Goal: Task Accomplishment & Management: Manage account settings

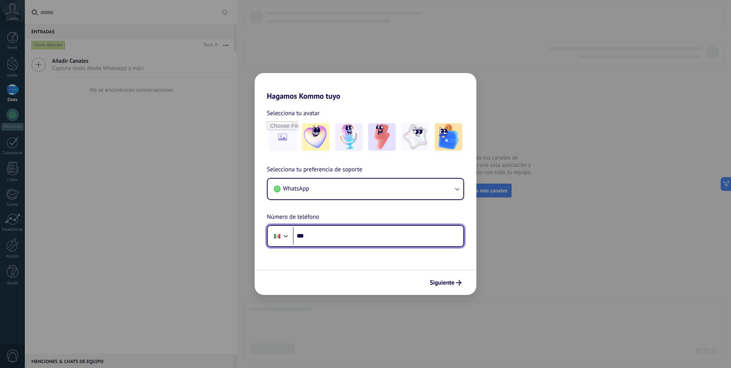
click at [351, 232] on input "***" at bounding box center [378, 236] width 171 height 18
type input "**********"
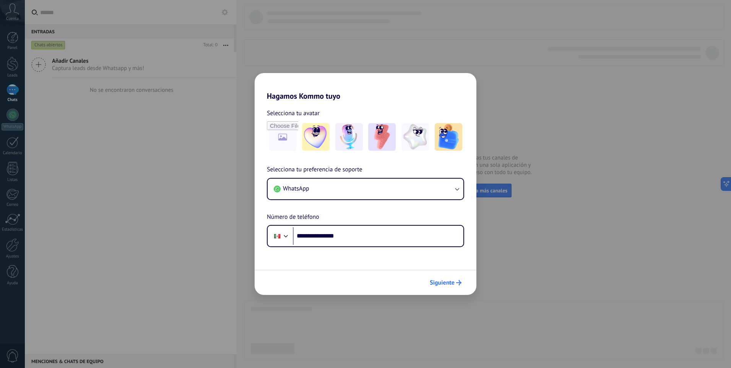
click at [455, 284] on span "Siguiente" at bounding box center [446, 282] width 32 height 5
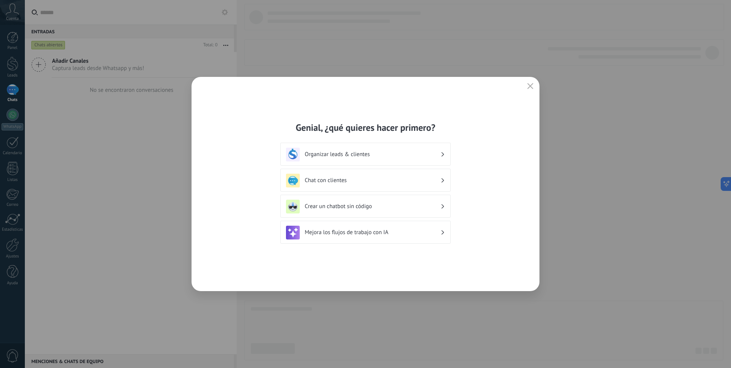
click at [415, 157] on h3 "Organizar leads & clientes" at bounding box center [373, 154] width 136 height 7
click at [415, 156] on h3 "Organizar leads & clientes" at bounding box center [373, 154] width 136 height 7
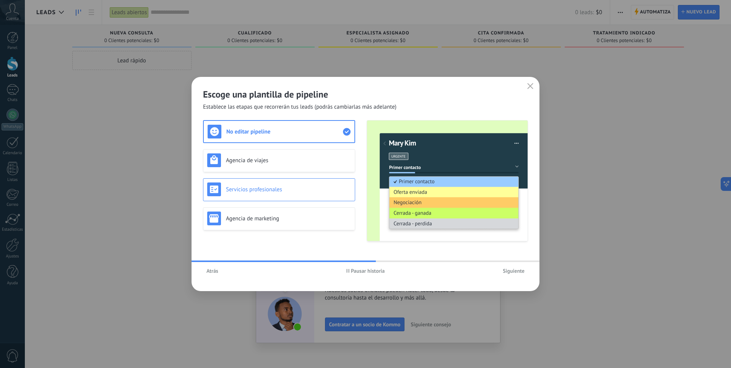
click at [294, 184] on div "Servicios profesionales" at bounding box center [279, 189] width 144 height 14
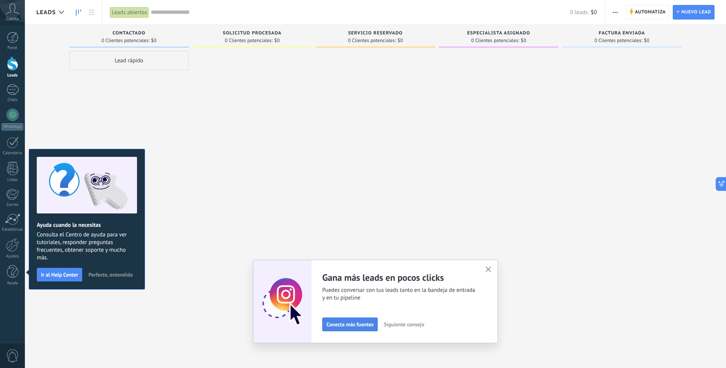
click at [347, 322] on span "Conecta más fuentes" at bounding box center [349, 324] width 47 height 5
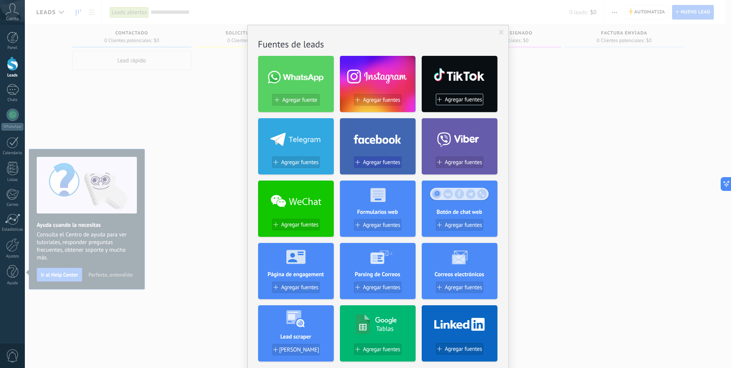
click at [381, 159] on span "Agregar fuentes" at bounding box center [381, 162] width 37 height 7
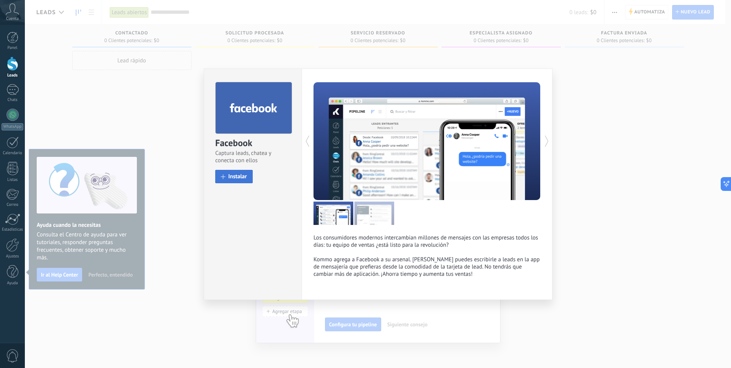
click at [235, 174] on span "Instalar" at bounding box center [237, 177] width 19 height 6
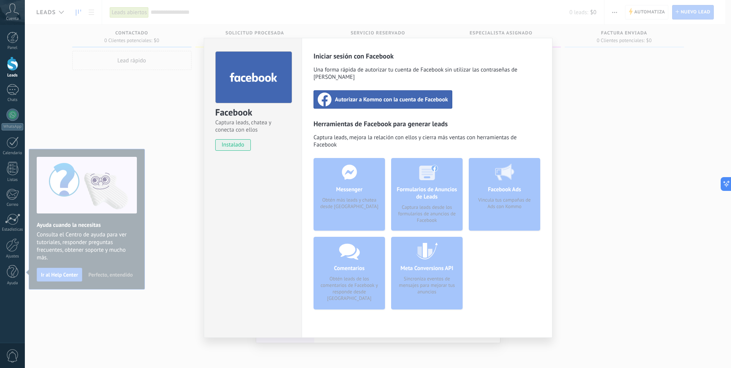
click at [243, 147] on span "instalado" at bounding box center [233, 144] width 35 height 11
click at [586, 118] on div "Facebook Captura leads, chatea y conecta con ellos instalado Desinstalar Inicia…" at bounding box center [378, 184] width 707 height 368
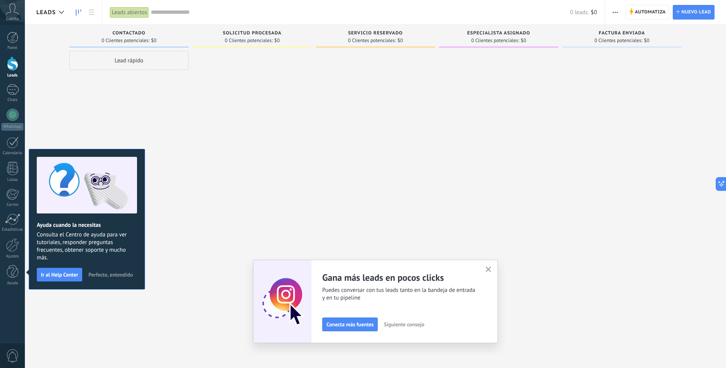
click at [491, 271] on icon "button" at bounding box center [488, 270] width 6 height 6
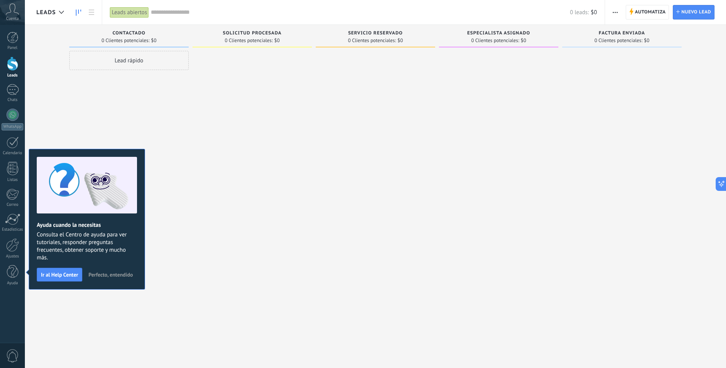
click at [112, 272] on span "Perfecto, entendido" at bounding box center [110, 274] width 44 height 5
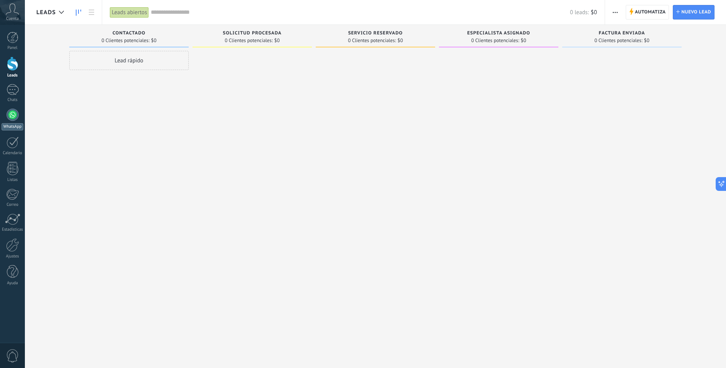
click at [7, 117] on link "WhatsApp" at bounding box center [12, 120] width 25 height 22
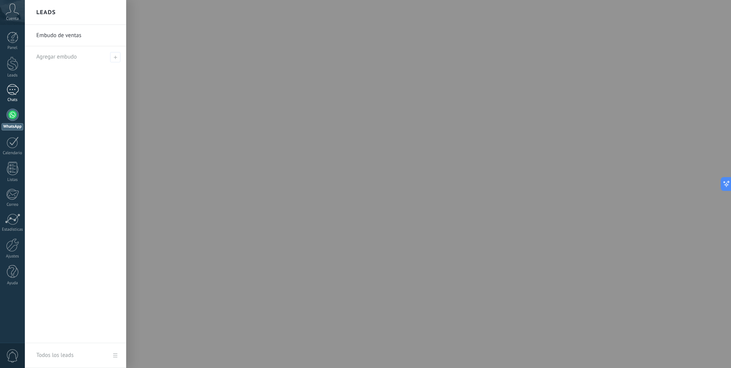
click at [14, 95] on link "Chats" at bounding box center [12, 93] width 25 height 18
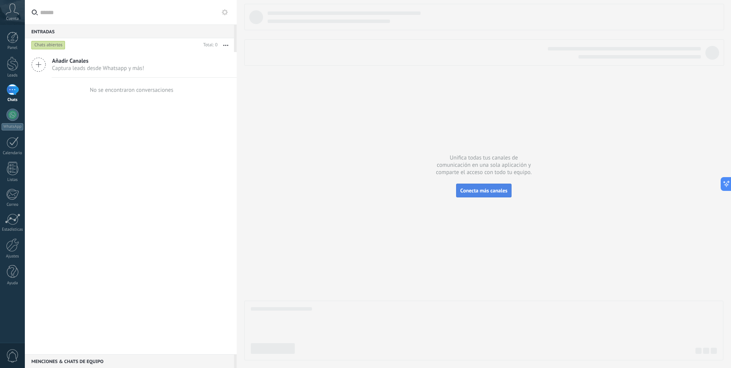
click at [497, 189] on span "Conecta más canales" at bounding box center [484, 190] width 47 height 7
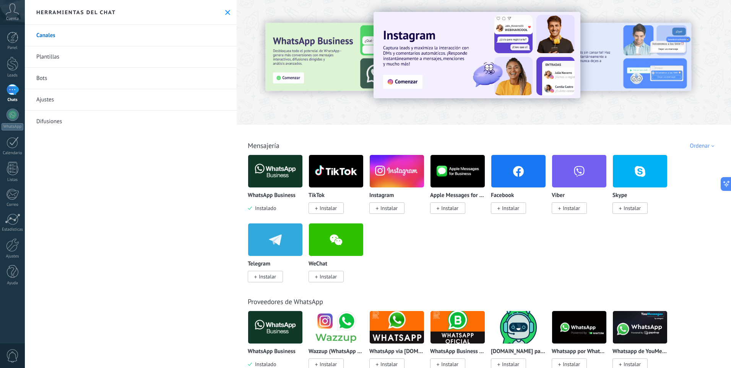
click at [97, 58] on link "Plantillas" at bounding box center [131, 56] width 212 height 21
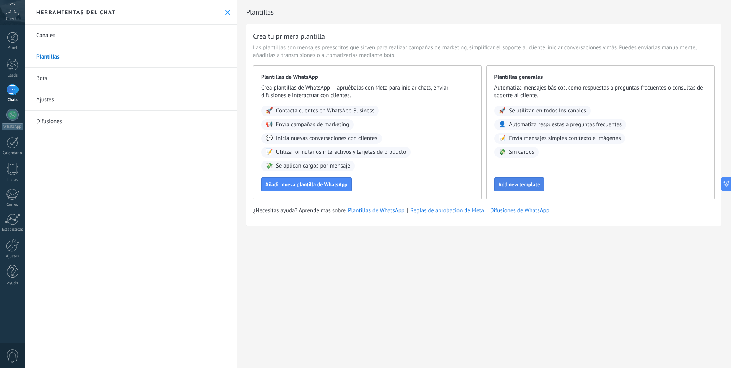
click at [520, 181] on button "Add new template" at bounding box center [520, 185] width 50 height 14
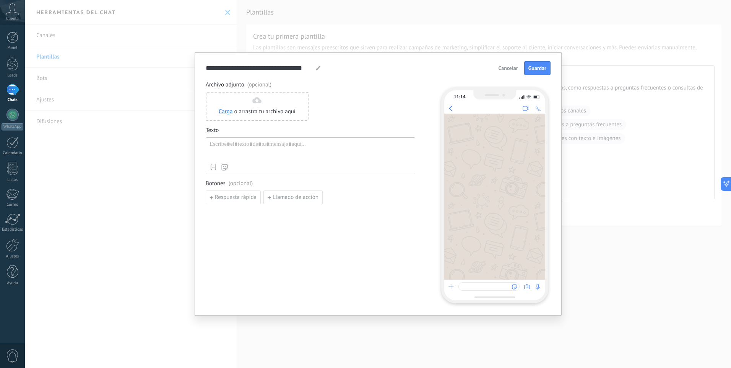
click at [511, 67] on span "Cancelar" at bounding box center [509, 67] width 20 height 5
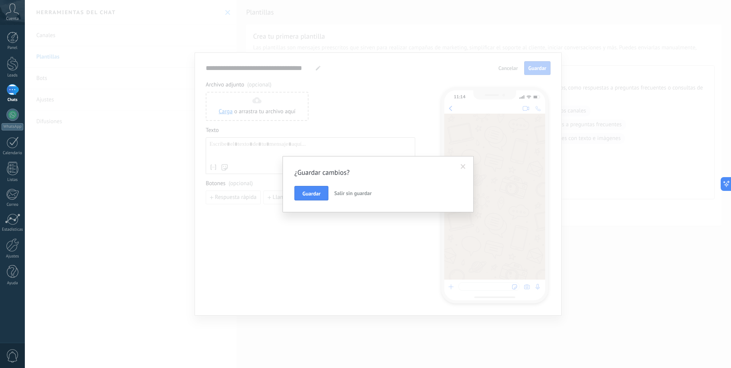
click at [349, 195] on span "Salir sin guardar" at bounding box center [352, 193] width 37 height 7
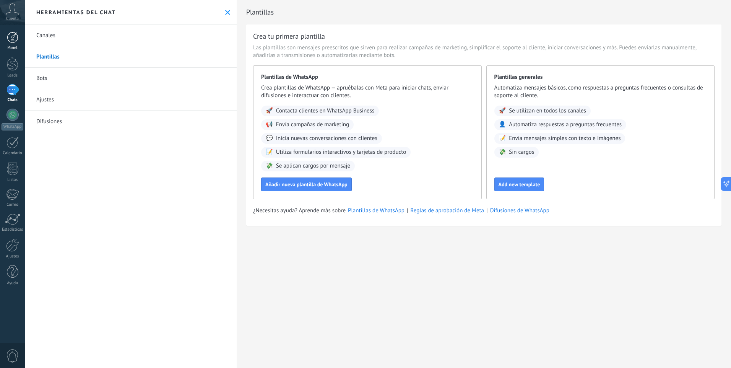
click at [5, 41] on link "Panel" at bounding box center [12, 41] width 25 height 19
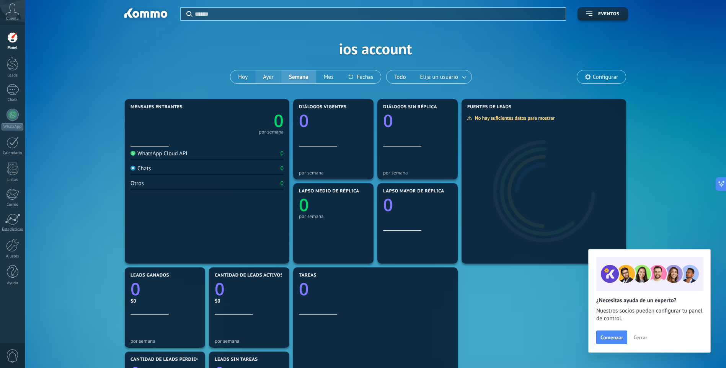
click at [271, 77] on button "Ayer" at bounding box center [268, 76] width 26 height 13
click at [295, 79] on button "Semana" at bounding box center [298, 76] width 35 height 13
click at [640, 339] on span "Cerrar" at bounding box center [640, 337] width 14 height 5
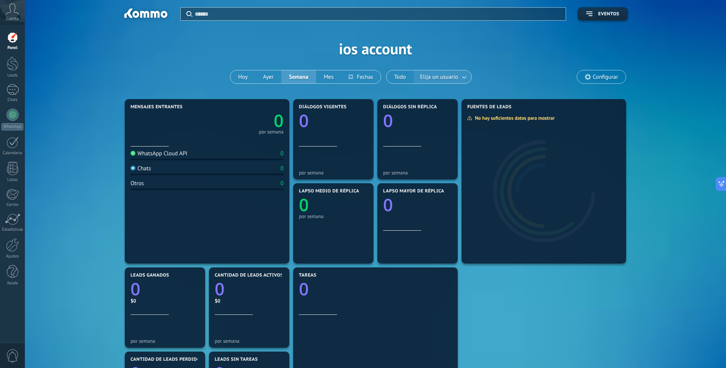
click at [442, 75] on span "Elija un usuario" at bounding box center [439, 77] width 41 height 10
click at [448, 77] on span "Elija un usuario" at bounding box center [439, 77] width 41 height 10
click at [610, 78] on span "Configurar" at bounding box center [605, 77] width 25 height 7
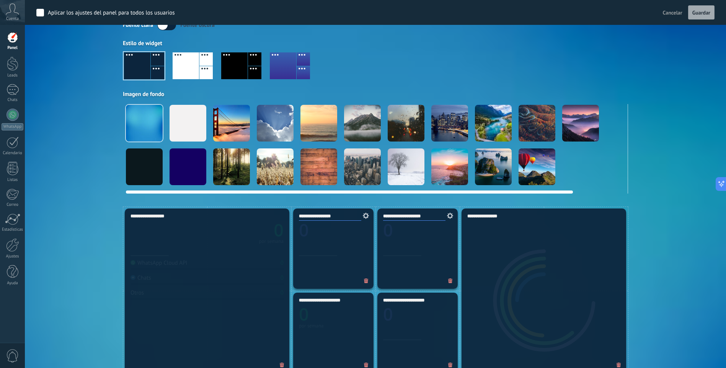
scroll to position [38, 0]
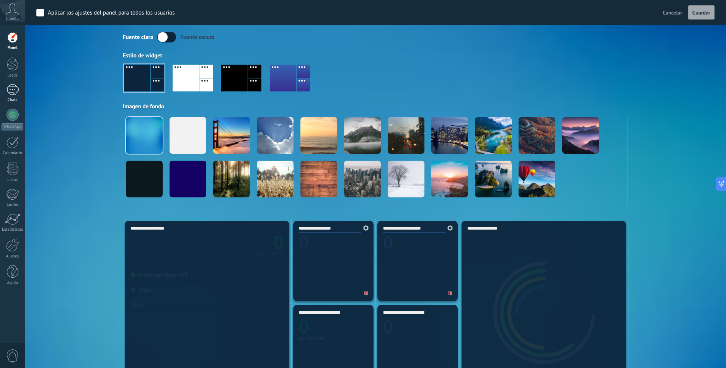
click at [13, 92] on div at bounding box center [13, 89] width 12 height 11
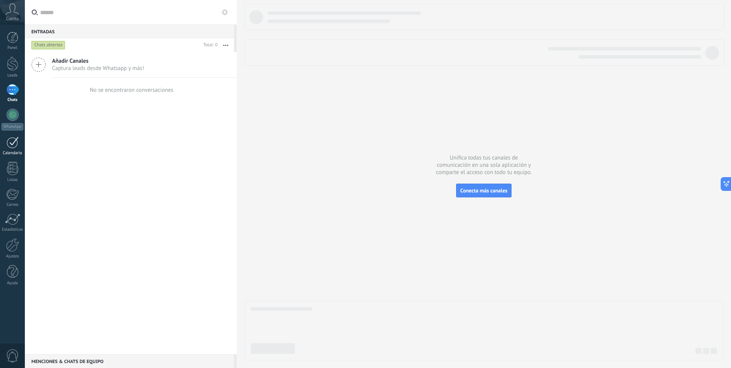
click at [14, 146] on div at bounding box center [13, 143] width 12 height 12
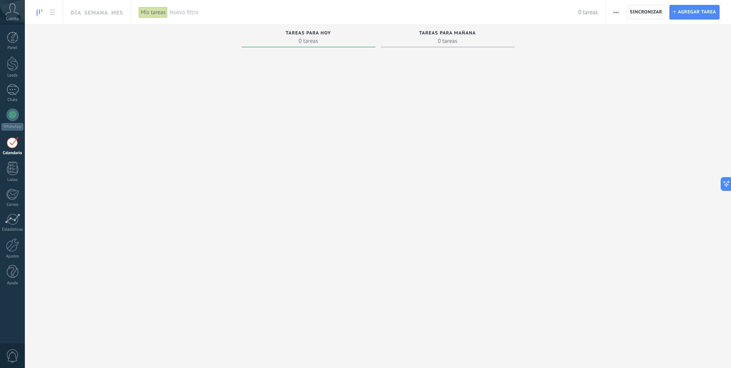
click at [649, 15] on span "Sincronizar" at bounding box center [646, 12] width 33 height 14
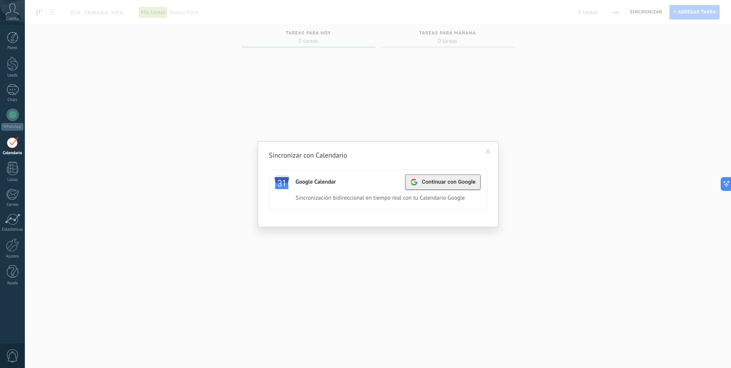
click at [464, 179] on span "Continuar con Google" at bounding box center [449, 182] width 54 height 6
click at [9, 10] on icon at bounding box center [12, 8] width 13 height 11
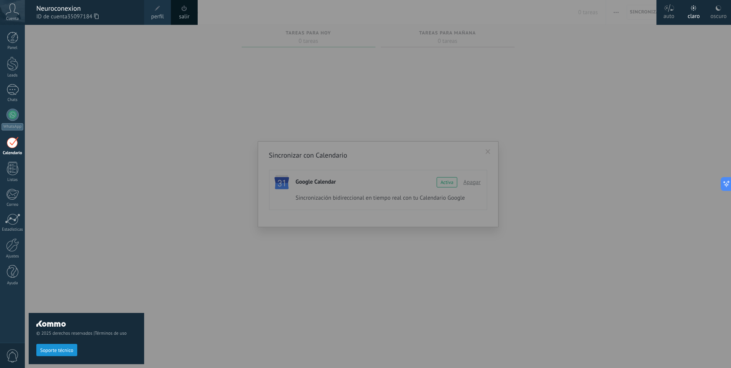
click at [98, 15] on icon at bounding box center [96, 16] width 5 height 6
drag, startPoint x: 98, startPoint y: 15, endPoint x: 85, endPoint y: 25, distance: 16.1
click at [87, 25] on div "© 2025 derechos reservados | Términos de uso Soporte técnico" at bounding box center [87, 196] width 116 height 343
click at [11, 35] on div at bounding box center [12, 37] width 11 height 11
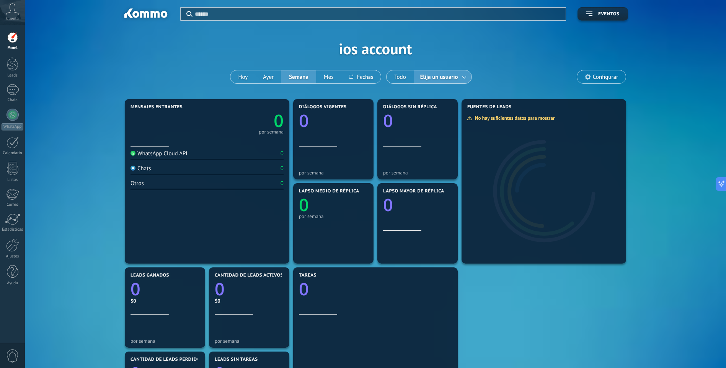
click at [603, 77] on span "Configurar" at bounding box center [605, 77] width 25 height 7
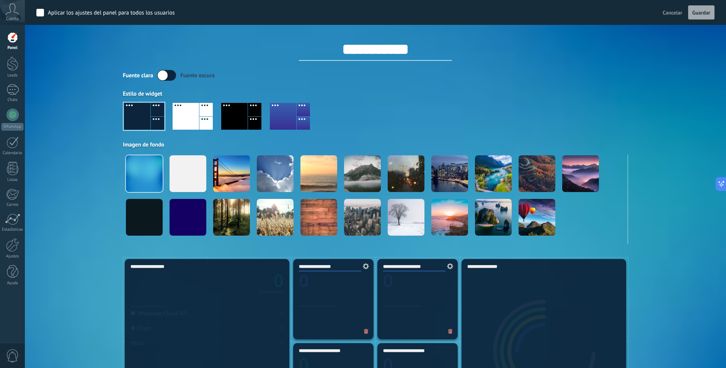
click at [603, 77] on div "Fuente [PERSON_NAME] oscura" at bounding box center [375, 75] width 505 height 11
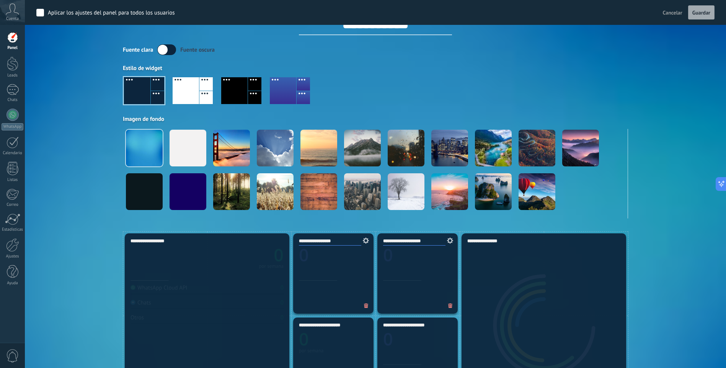
scroll to position [77, 0]
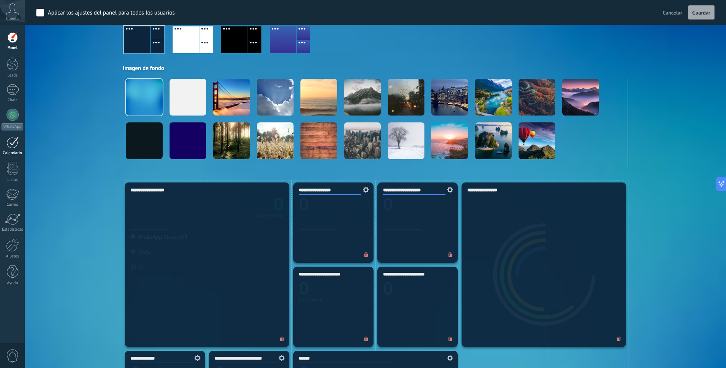
click at [11, 147] on div at bounding box center [13, 143] width 12 height 12
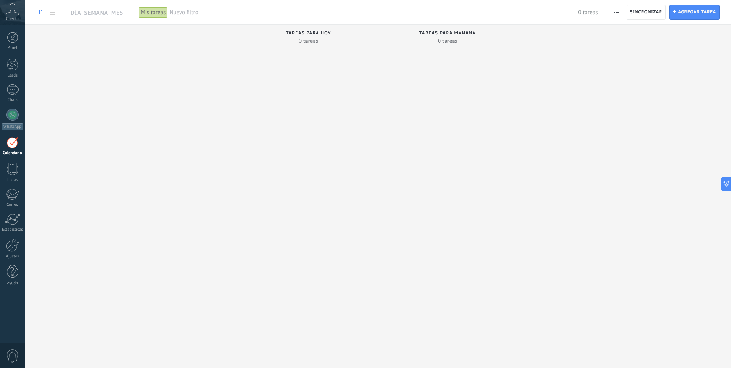
click at [307, 36] on div "Tareas para hoy" at bounding box center [309, 34] width 126 height 7
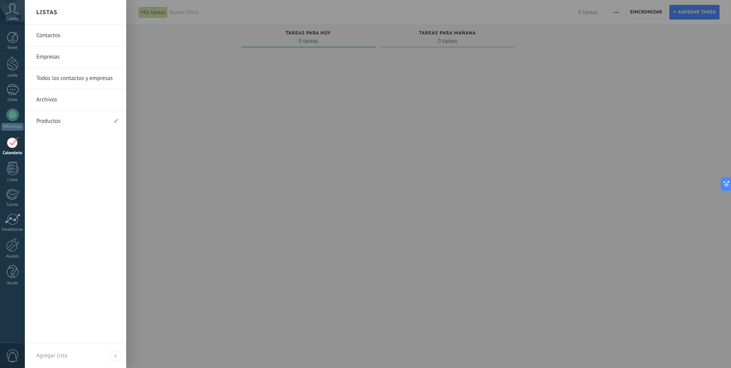
click at [62, 39] on link "Contactos" at bounding box center [77, 35] width 82 height 21
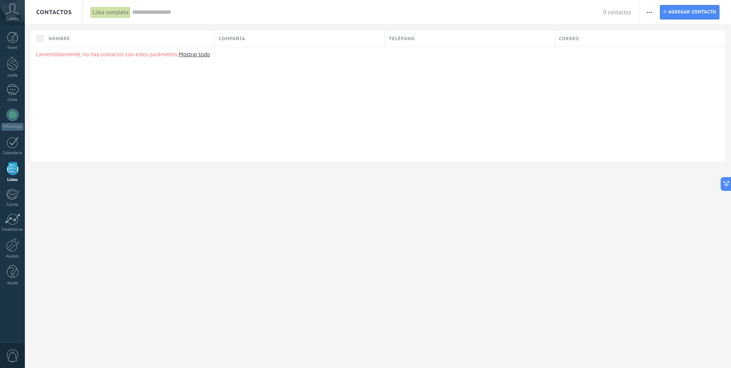
click at [195, 53] on link "Mostrar todo" at bounding box center [194, 54] width 31 height 7
click at [193, 57] on link "Mostrar todo" at bounding box center [194, 54] width 31 height 7
click at [194, 55] on link "Mostrar todo" at bounding box center [194, 54] width 31 height 7
drag, startPoint x: 6, startPoint y: 246, endPoint x: 5, endPoint y: 243, distance: 4.1
click at [6, 246] on div at bounding box center [12, 244] width 13 height 13
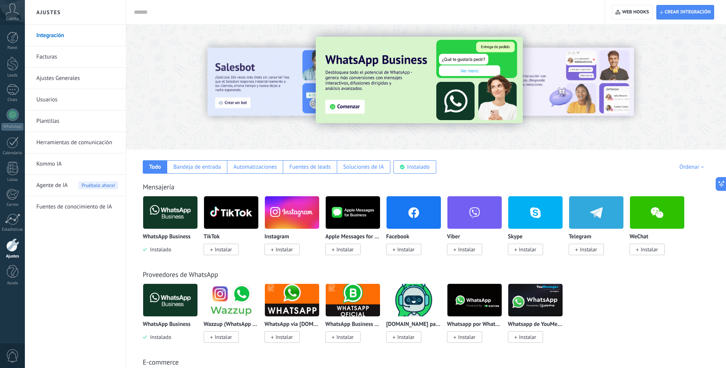
click at [175, 221] on img at bounding box center [170, 212] width 54 height 37
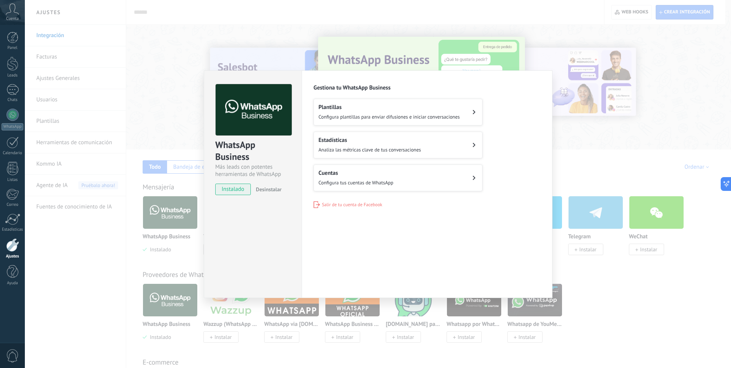
click at [387, 176] on div "Cuentas Configura tus cuentas de WhatsApp" at bounding box center [356, 177] width 75 height 17
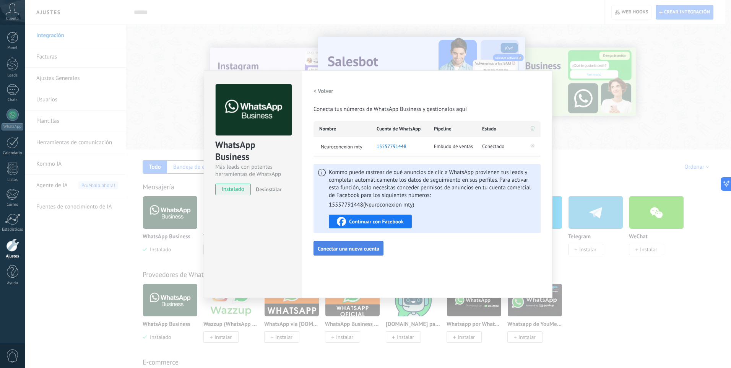
click at [360, 248] on span "Conectar una nueva cuenta" at bounding box center [349, 248] width 62 height 5
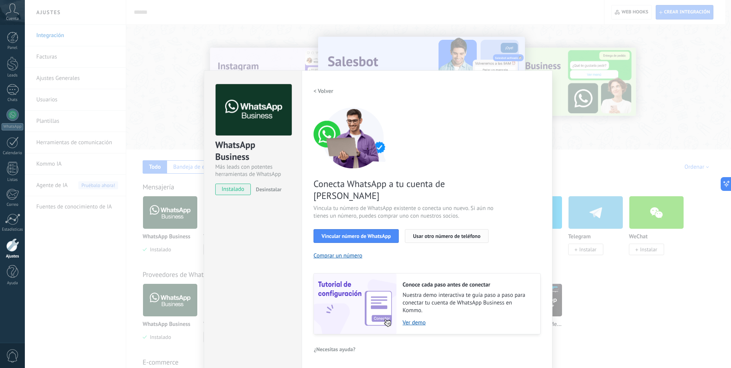
click at [427, 233] on span "Usar otro número de teléfono" at bounding box center [446, 235] width 67 height 5
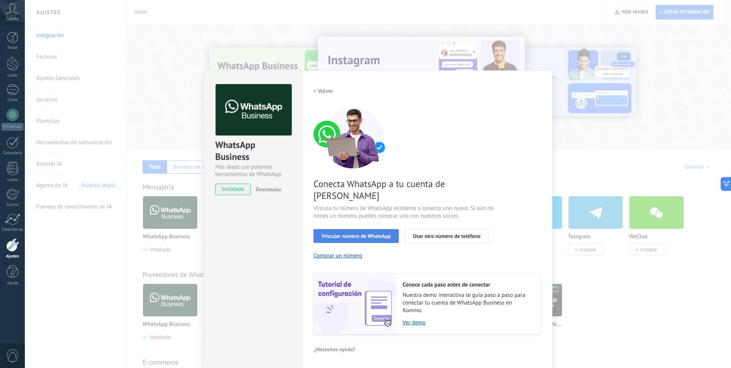
click at [388, 233] on span "Vincular número de WhatsApp" at bounding box center [356, 235] width 69 height 5
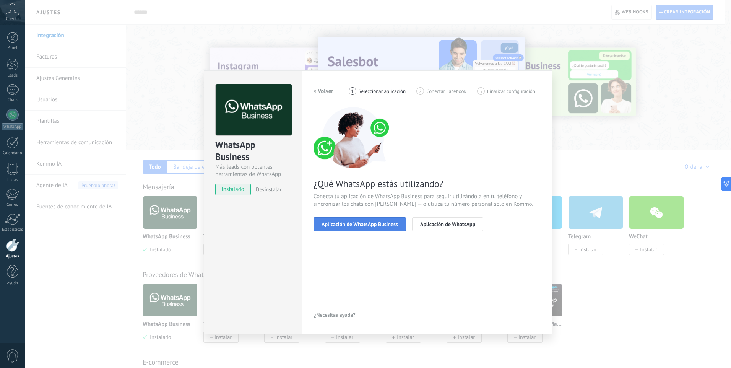
click at [387, 225] on span "Aplicación de WhatsApp Business" at bounding box center [360, 223] width 77 height 5
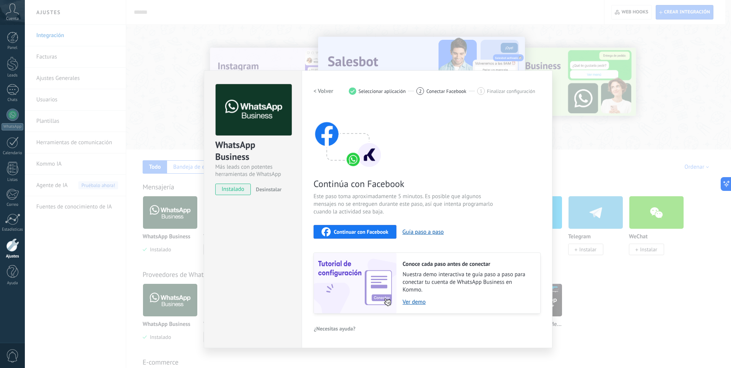
click at [386, 231] on span "Continuar con Facebook" at bounding box center [361, 231] width 55 height 5
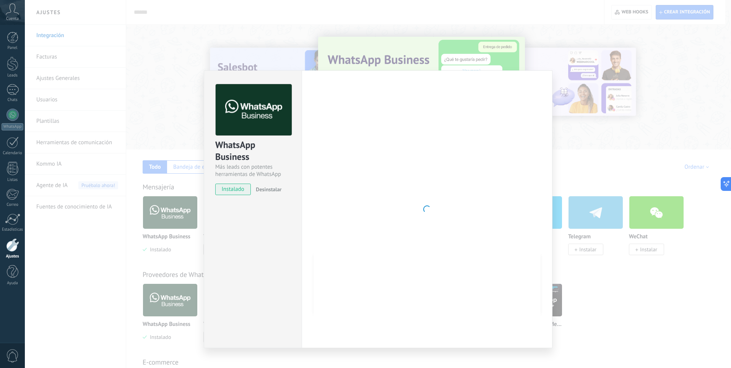
click at [464, 137] on div at bounding box center [427, 209] width 227 height 250
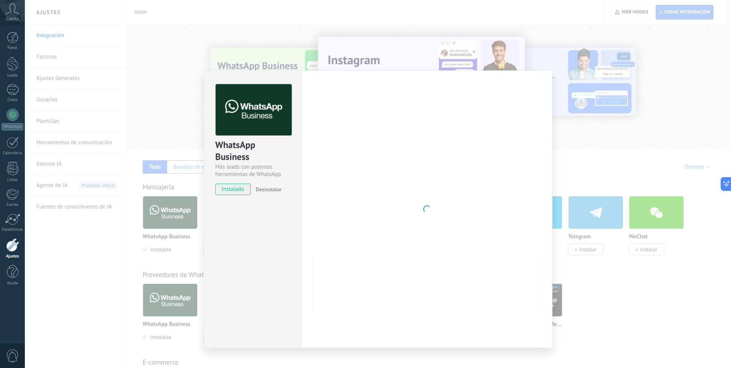
click at [245, 187] on span "instalado" at bounding box center [233, 189] width 35 height 11
click at [158, 75] on div "WhatsApp Business Más leads con potentes herramientas de WhatsApp instalado Des…" at bounding box center [378, 184] width 707 height 368
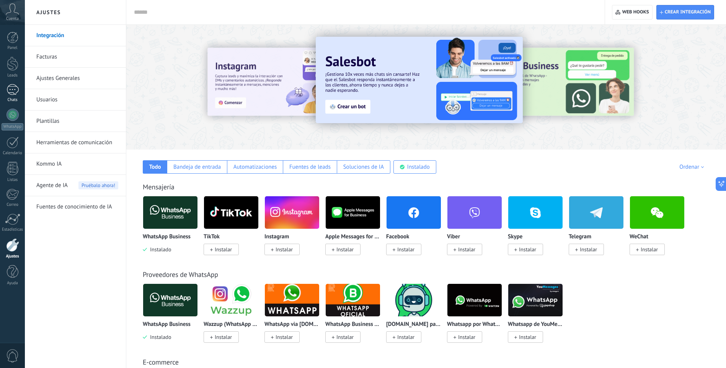
click at [10, 95] on link "Chats" at bounding box center [12, 93] width 25 height 18
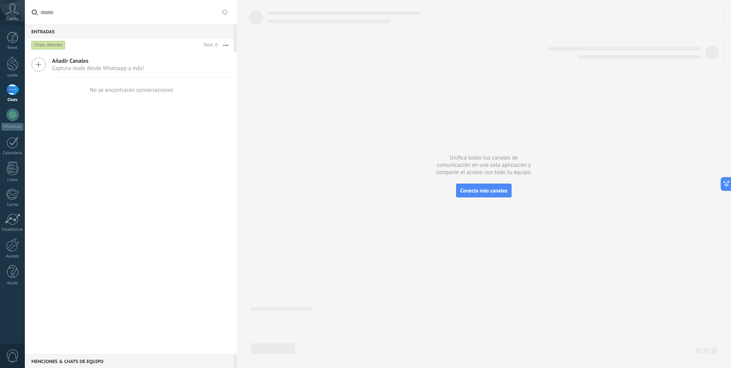
click at [81, 60] on span "Añadir Canales" at bounding box center [98, 60] width 92 height 7
